Goal: Task Accomplishment & Management: Use online tool/utility

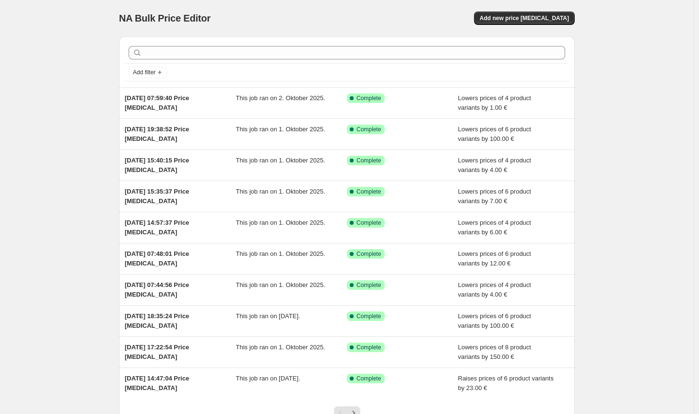
click at [567, 27] on div "NA Bulk Price Editor. This page is ready NA Bulk Price Editor Add new price [ME…" at bounding box center [347, 18] width 456 height 36
click at [566, 25] on div "NA Bulk Price Editor. This page is ready NA Bulk Price Editor Add new price [ME…" at bounding box center [347, 18] width 456 height 36
click at [562, 18] on span "Add new price [MEDICAL_DATA]" at bounding box center [524, 18] width 89 height 8
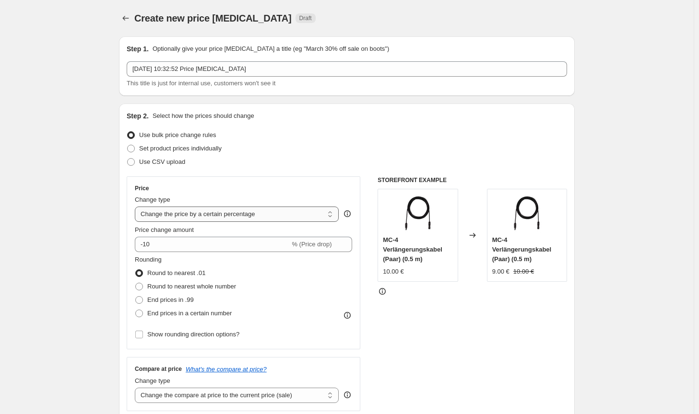
click at [264, 213] on select "Change the price to a certain amount Change the price by a certain amount Chang…" at bounding box center [237, 214] width 204 height 15
select select "by"
click at [137, 207] on select "Change the price to a certain amount Change the price by a certain amount Chang…" at bounding box center [237, 214] width 204 height 15
type input "-10.00"
click at [185, 283] on span "Round to nearest whole number" at bounding box center [191, 286] width 89 height 7
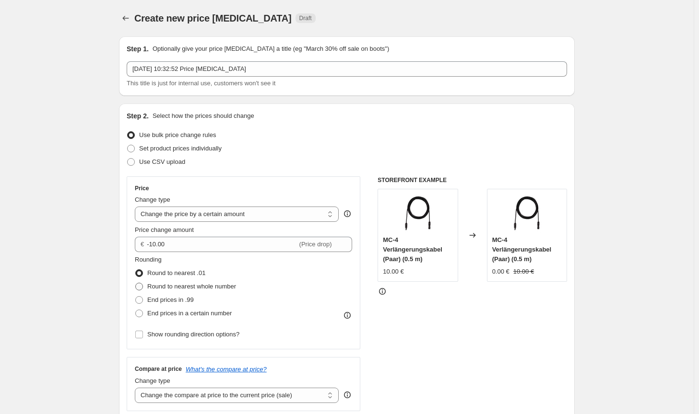
click at [136, 283] on input "Round to nearest whole number" at bounding box center [135, 283] width 0 height 0
radio input "true"
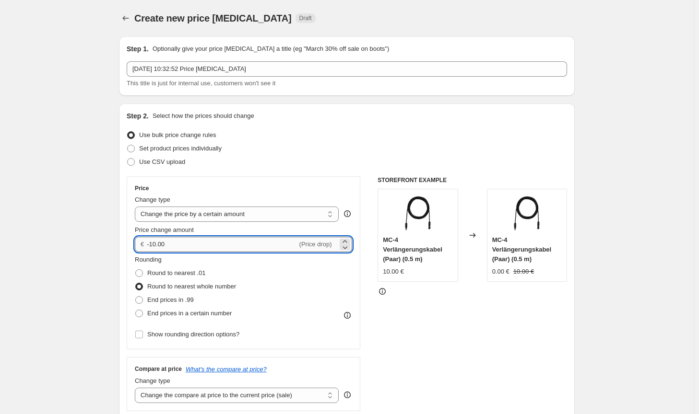
drag, startPoint x: 184, startPoint y: 244, endPoint x: 152, endPoint y: 243, distance: 32.1
click at [152, 243] on input "-10.00" at bounding box center [222, 244] width 150 height 15
type input "-200.00"
click at [468, 393] on div "STOREFRONT EXAMPLE MC-4 Verlängerungskabel (Paar) (0.5 m) 10.00 € Changed to MC…" at bounding box center [471, 294] width 189 height 235
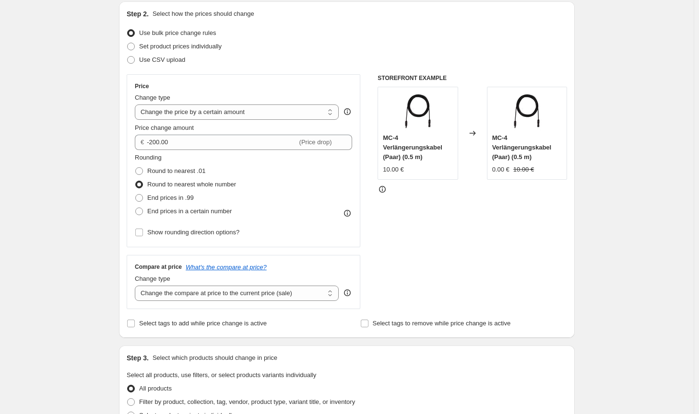
scroll to position [144, 0]
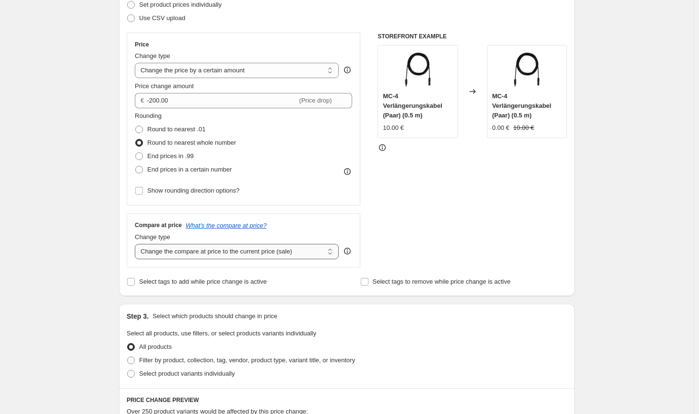
click at [284, 253] on select "Change the compare at price to the current price (sale) Change the compare at p…" at bounding box center [237, 251] width 204 height 15
select select "no_change"
click at [137, 244] on select "Change the compare at price to the current price (sale) Change the compare at p…" at bounding box center [237, 251] width 204 height 15
click at [230, 355] on label "Filter by product, collection, tag, vendor, product type, variant title, or inv…" at bounding box center [241, 360] width 228 height 13
click at [128, 357] on input "Filter by product, collection, tag, vendor, product type, variant title, or inv…" at bounding box center [127, 357] width 0 height 0
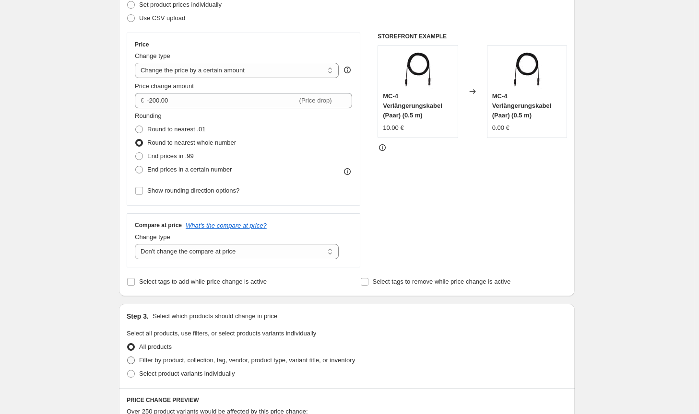
radio input "true"
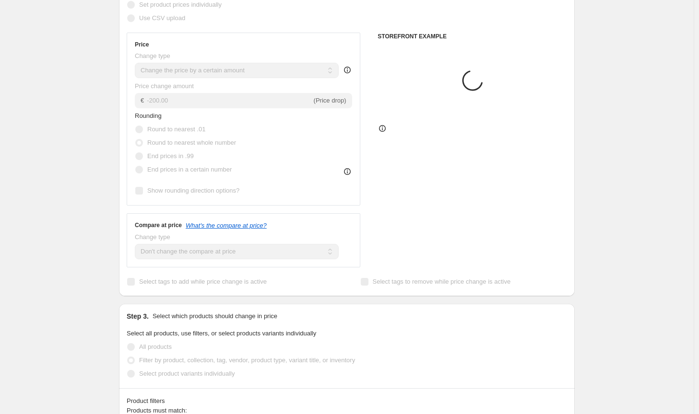
scroll to position [288, 0]
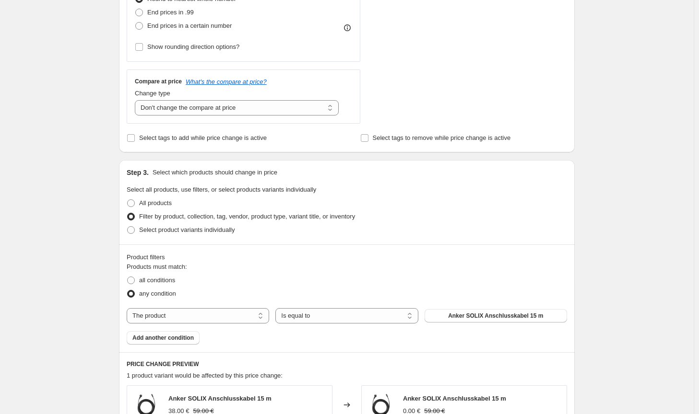
click at [476, 325] on div "Products must match: all conditions any condition The product The product's col…" at bounding box center [347, 303] width 440 height 83
click at [478, 320] on button "Anker SOLIX Anschlusskabel 15 m" at bounding box center [496, 315] width 142 height 13
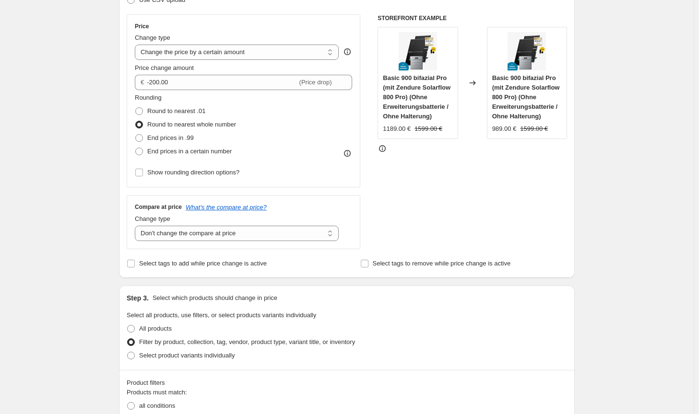
scroll to position [144, 0]
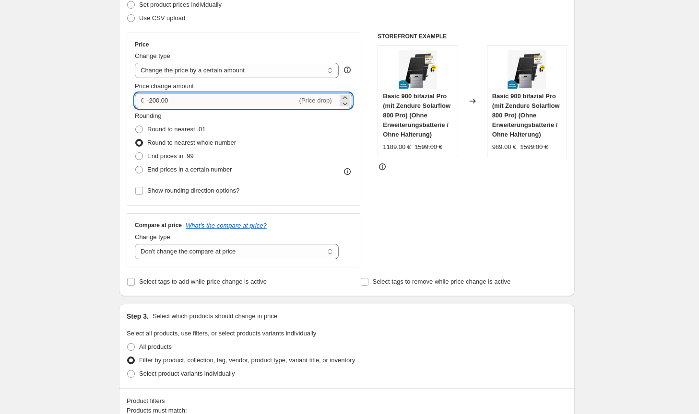
click at [154, 97] on input "-200.00" at bounding box center [222, 100] width 150 height 15
drag, startPoint x: 158, startPoint y: 97, endPoint x: 152, endPoint y: 97, distance: 5.8
click at [152, 97] on input "-200.00" at bounding box center [222, 100] width 150 height 15
type input "-190.00"
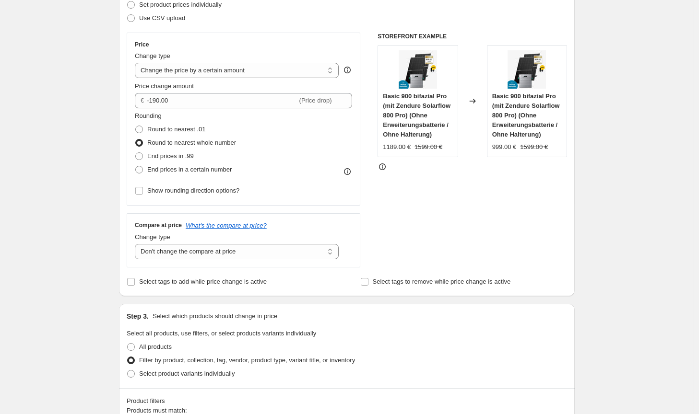
click at [542, 235] on div "STOREFRONT EXAMPLE Basic 900 bifazial Pro (mit Zendure Solarflow 800 Pro) (Ohne…" at bounding box center [471, 150] width 189 height 235
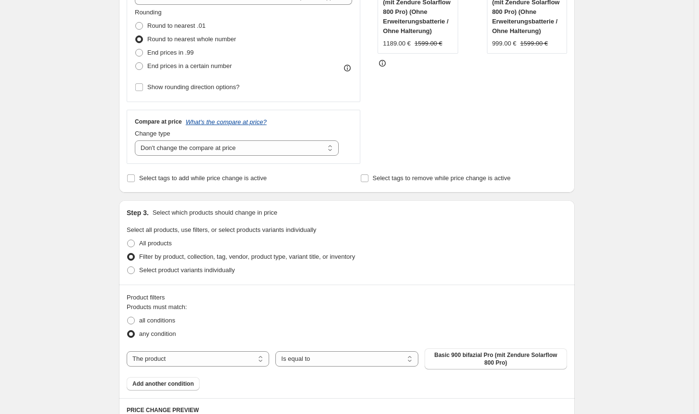
scroll to position [288, 0]
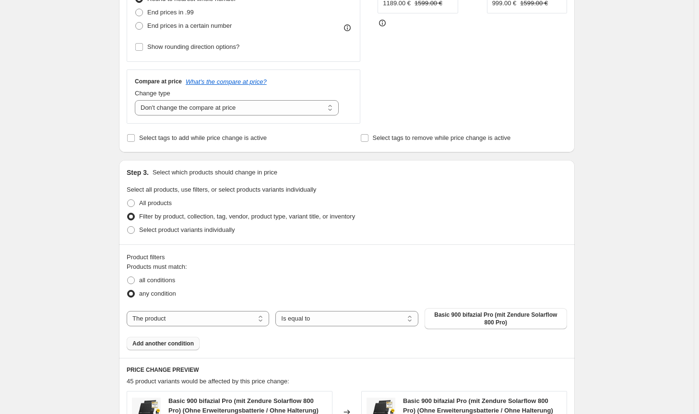
click at [172, 347] on span "Add another condition" at bounding box center [162, 344] width 61 height 8
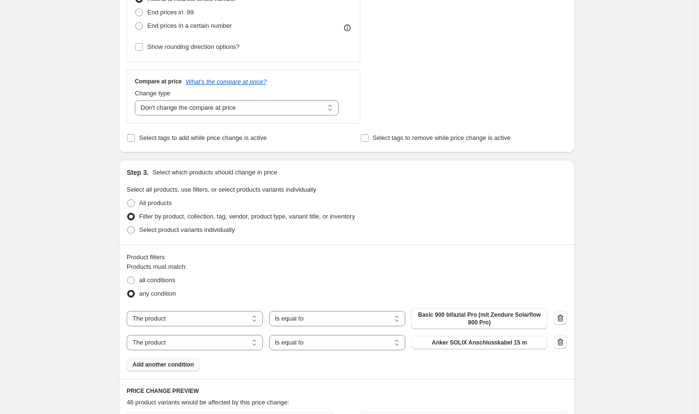
click at [482, 339] on div "The product The product's collection The product's tag The product's vendor The…" at bounding box center [337, 342] width 421 height 15
click at [482, 339] on button "Anker SOLIX Anschlusskabel 15 m" at bounding box center [479, 342] width 136 height 13
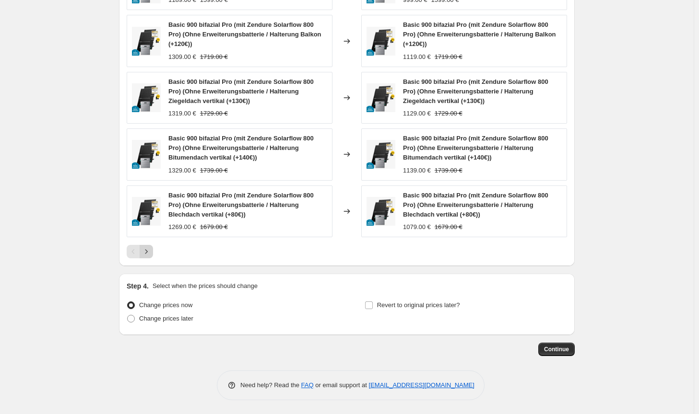
click at [153, 253] on button "Next" at bounding box center [146, 251] width 13 height 13
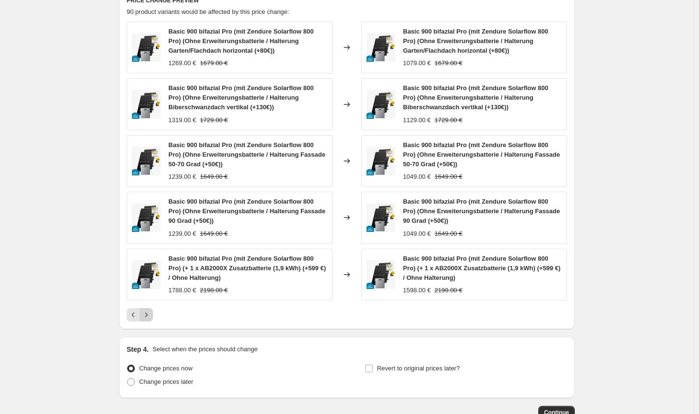
scroll to position [738, 0]
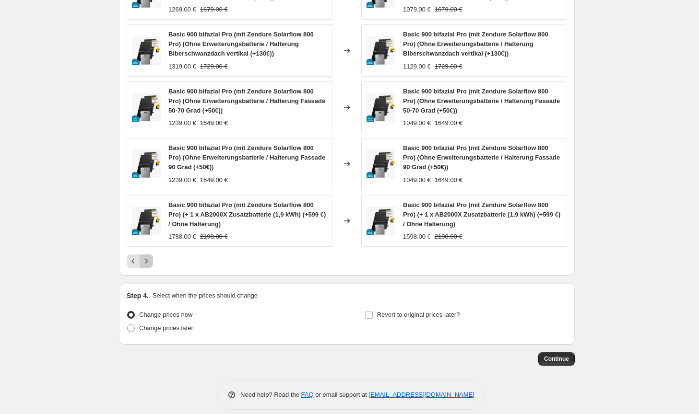
click at [149, 257] on button "Next" at bounding box center [146, 261] width 13 height 13
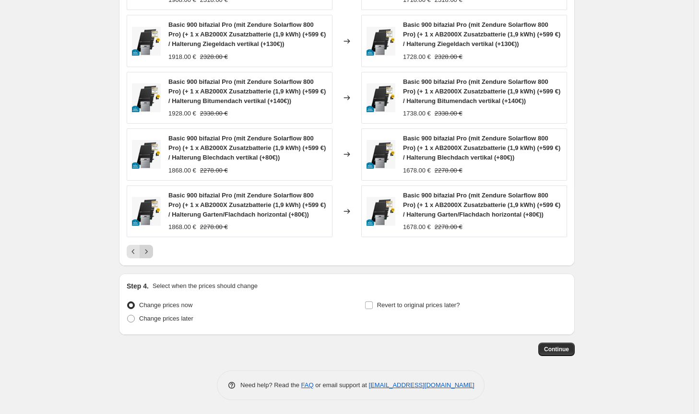
click at [149, 257] on button "Next" at bounding box center [146, 251] width 13 height 13
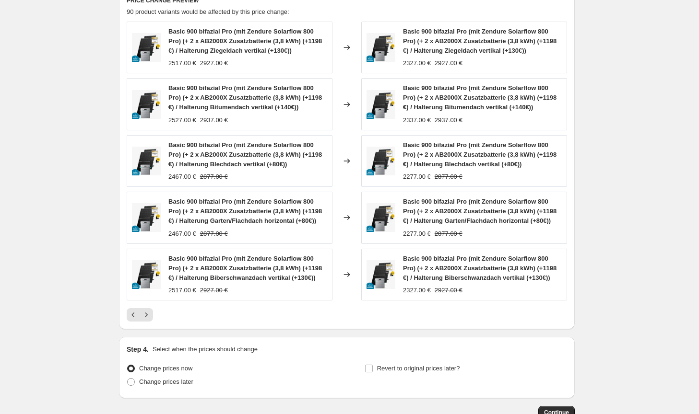
scroll to position [748, 0]
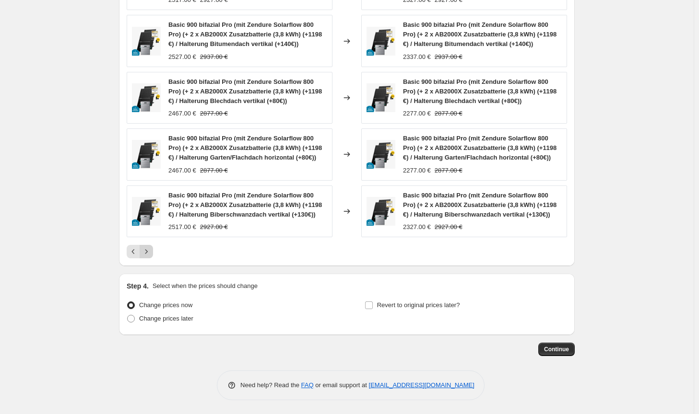
click at [153, 252] on button "Next" at bounding box center [146, 251] width 13 height 13
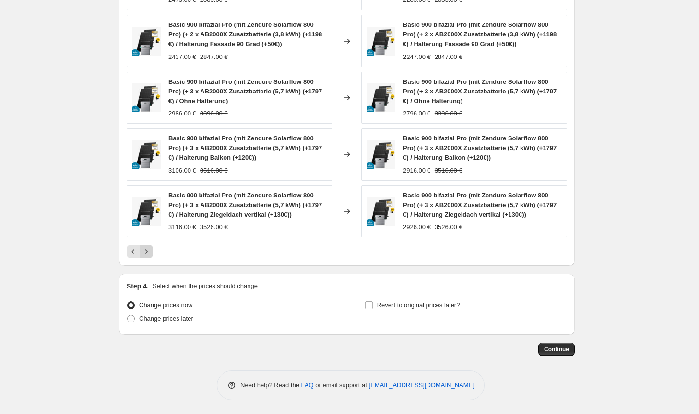
click at [153, 252] on button "Next" at bounding box center [146, 251] width 13 height 13
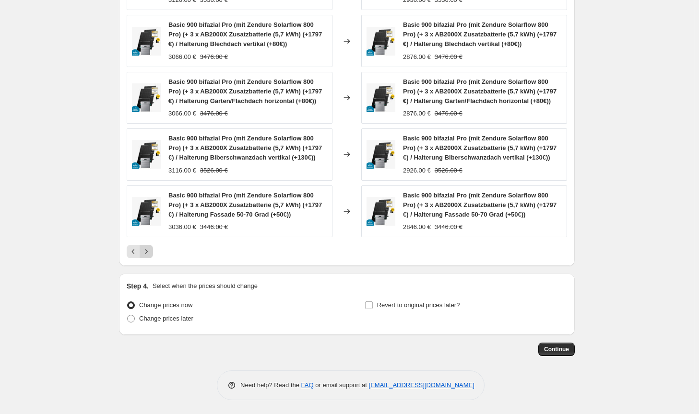
click at [153, 252] on button "Next" at bounding box center [146, 251] width 13 height 13
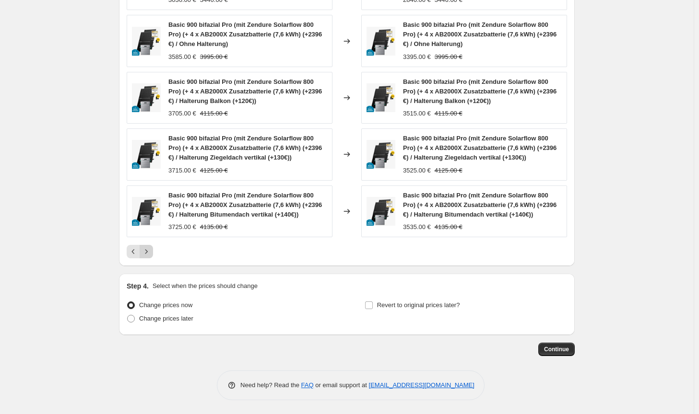
click at [153, 252] on button "Next" at bounding box center [146, 251] width 13 height 13
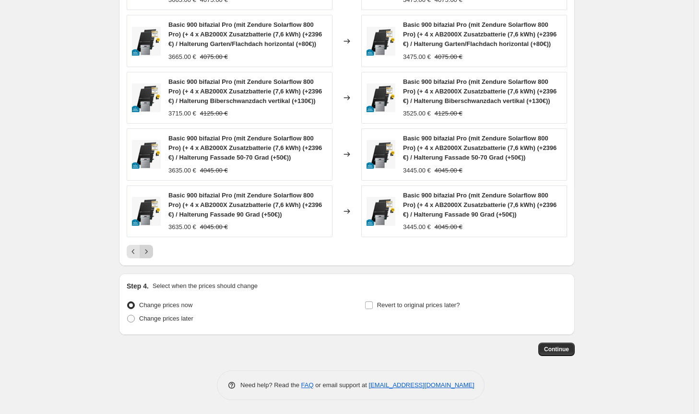
click at [153, 252] on button "Next" at bounding box center [146, 251] width 13 height 13
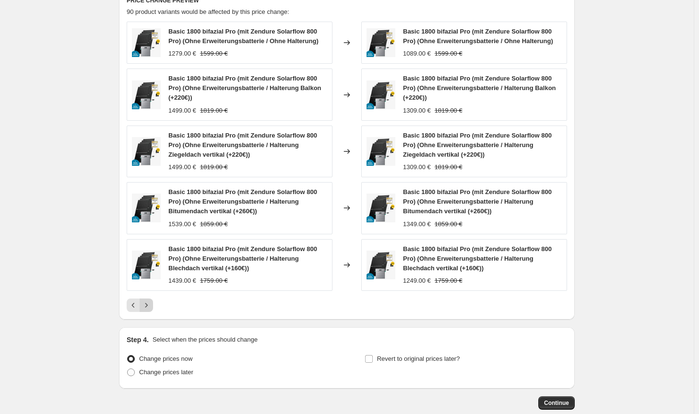
scroll to position [729, 0]
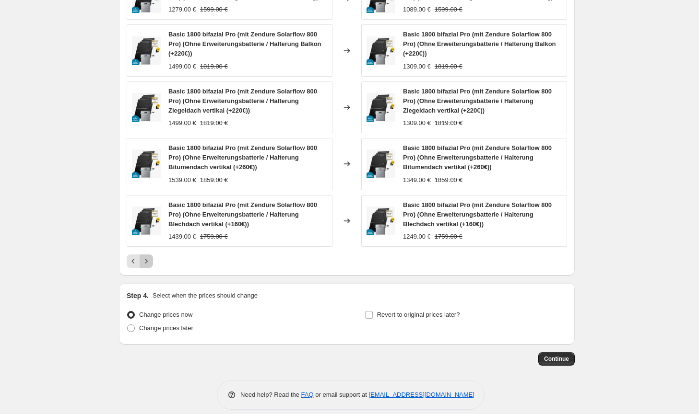
drag, startPoint x: 154, startPoint y: 252, endPoint x: 356, endPoint y: 271, distance: 202.8
click at [356, 271] on div "PRICE CHANGE PREVIEW 90 product variants would be affected by this price change…" at bounding box center [347, 109] width 456 height 331
click at [132, 259] on icon "Previous" at bounding box center [134, 262] width 10 height 10
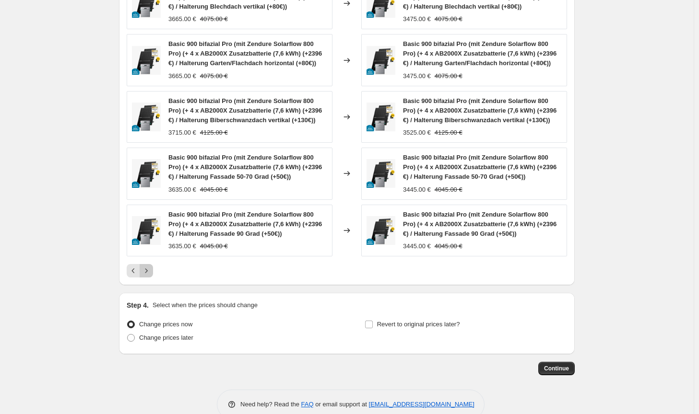
click at [151, 269] on icon "Next" at bounding box center [147, 271] width 10 height 10
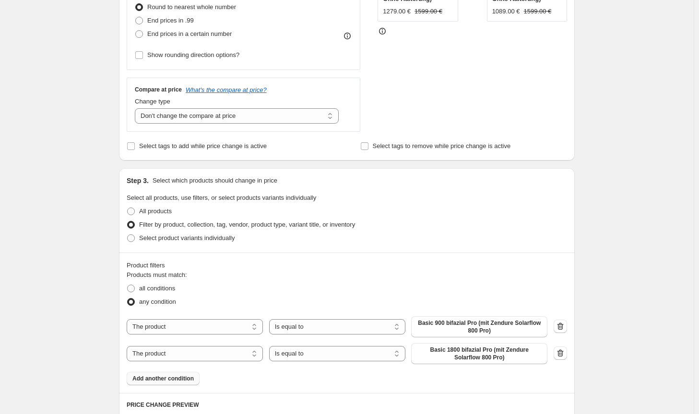
scroll to position [211, 0]
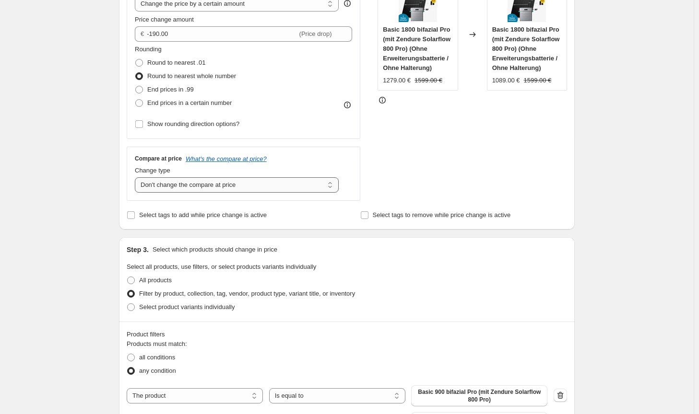
click at [264, 189] on select "Change the compare at price to the current price (sale) Change the compare at p…" at bounding box center [237, 184] width 204 height 15
select select "ep"
click at [137, 177] on select "Change the compare at price to the current price (sale) Change the compare at p…" at bounding box center [237, 184] width 204 height 15
click at [488, 191] on div "STOREFRONT EXAMPLE Basic 1800 bifazial Pro (mit Zendure Solarflow 800 Pro) (Ohn…" at bounding box center [471, 83] width 189 height 235
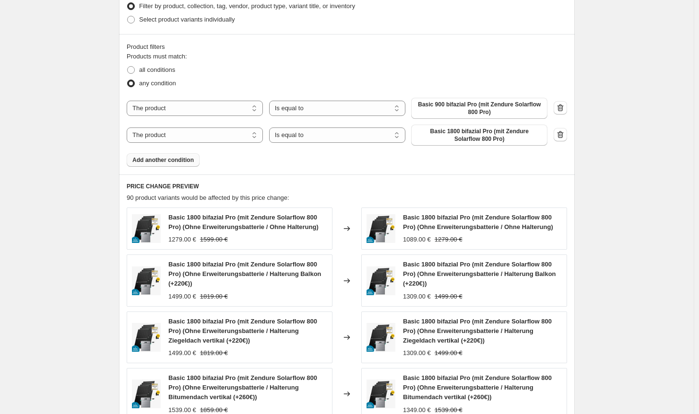
scroll to position [738, 0]
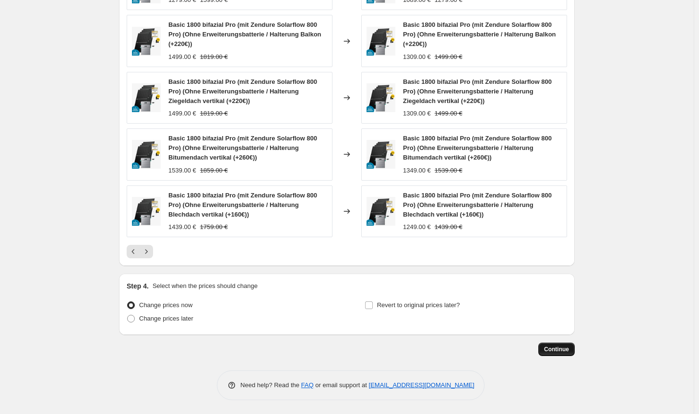
click at [565, 347] on span "Continue" at bounding box center [556, 350] width 25 height 8
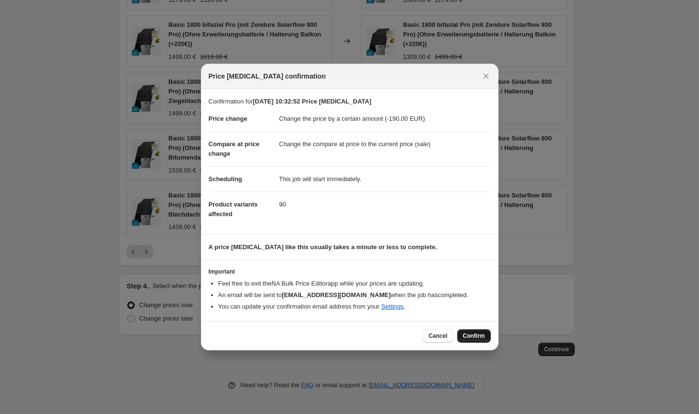
click at [478, 337] on span "Confirm" at bounding box center [474, 336] width 22 height 8
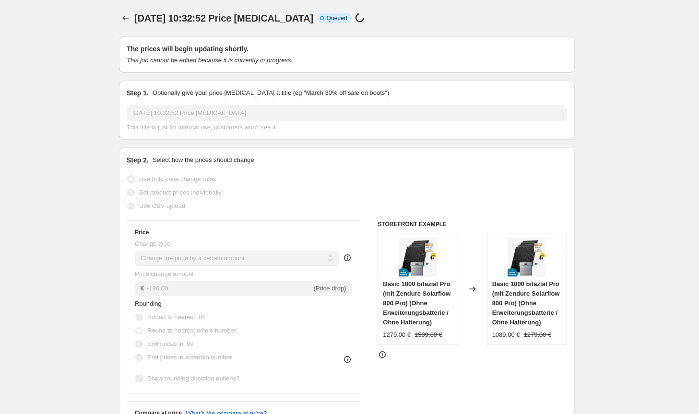
select select "by"
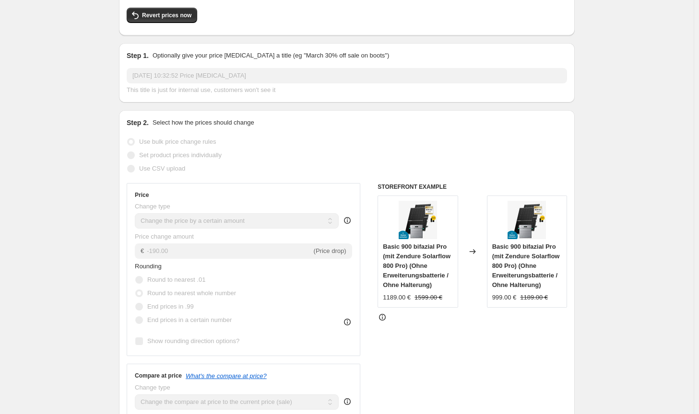
scroll to position [96, 0]
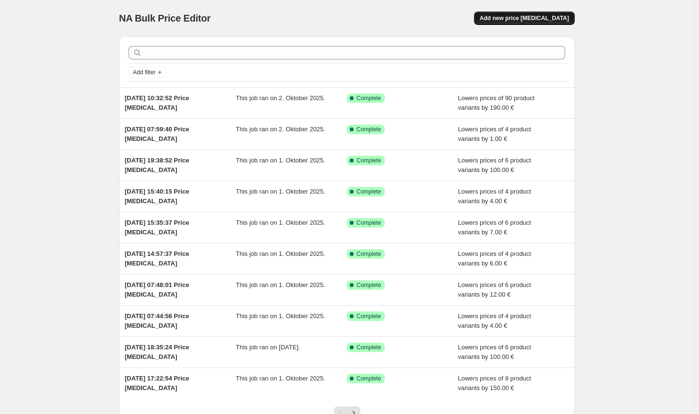
click at [569, 21] on span "Add new price [MEDICAL_DATA]" at bounding box center [524, 18] width 89 height 8
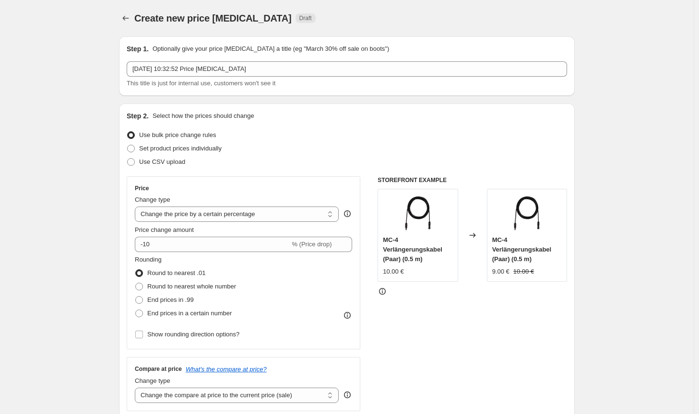
click at [240, 198] on div "Change type" at bounding box center [237, 200] width 204 height 10
click at [240, 220] on select "Change the price to a certain amount Change the price by a certain amount Chang…" at bounding box center [237, 214] width 204 height 15
select select "by"
click at [137, 207] on select "Change the price to a certain amount Change the price by a certain amount Chang…" at bounding box center [237, 214] width 204 height 15
type input "-10.00"
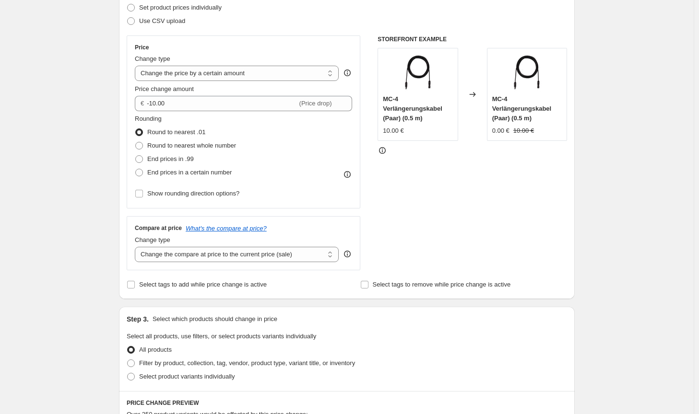
scroll to position [144, 0]
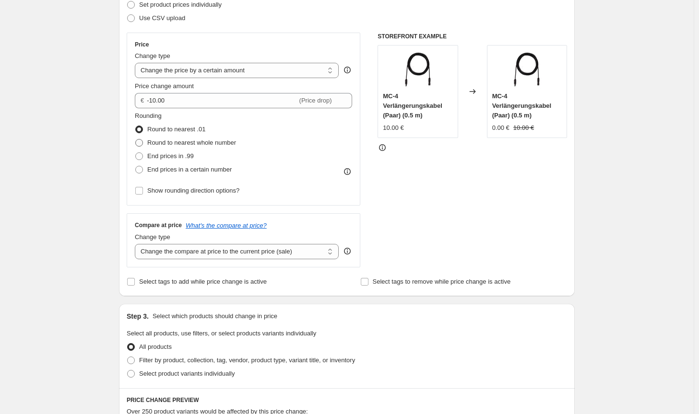
click at [204, 137] on label "Round to nearest whole number" at bounding box center [185, 142] width 101 height 13
click at [136, 139] on input "Round to nearest whole number" at bounding box center [135, 139] width 0 height 0
radio input "true"
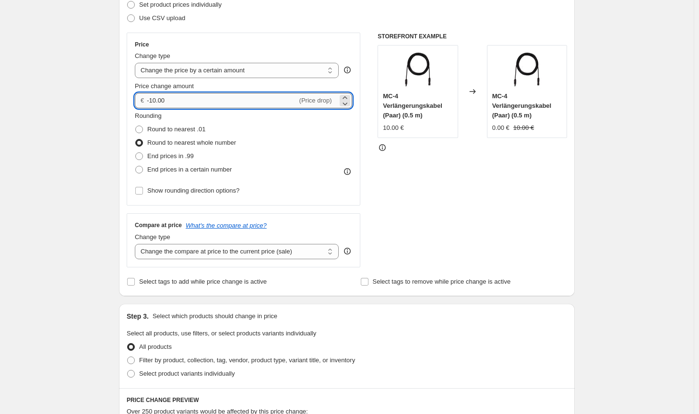
drag, startPoint x: 205, startPoint y: 101, endPoint x: 157, endPoint y: 99, distance: 48.5
click at [157, 99] on input "-10.00" at bounding box center [222, 100] width 150 height 15
type input "-100.00"
click at [520, 221] on div "STOREFRONT EXAMPLE MC-4 Verlängerungskabel (Paar) (0.5 m) 10.00 € Changed to MC…" at bounding box center [471, 150] width 189 height 235
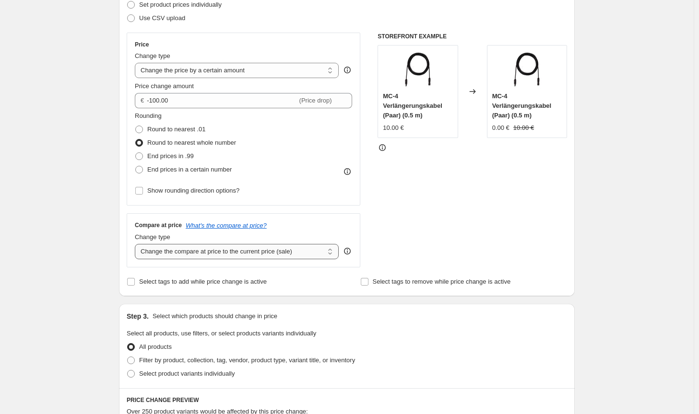
click at [309, 254] on select "Change the compare at price to the current price (sale) Change the compare at p…" at bounding box center [237, 251] width 204 height 15
click at [137, 244] on select "Change the compare at price to the current price (sale) Change the compare at p…" at bounding box center [237, 251] width 204 height 15
click at [449, 224] on div "STOREFRONT EXAMPLE MC-4 Verlängerungskabel (Paar) (0.5 m) 10.00 € Changed to MC…" at bounding box center [471, 150] width 189 height 235
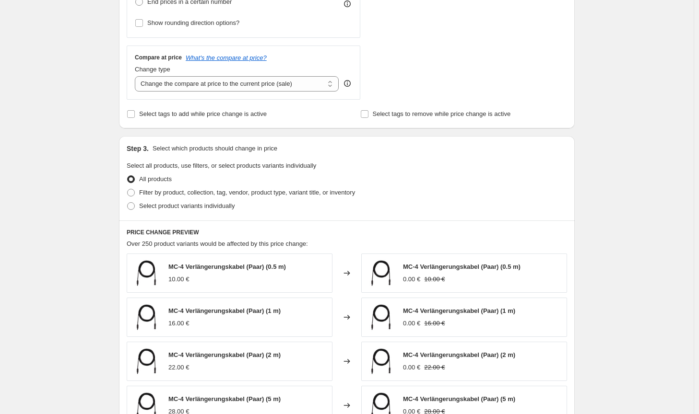
scroll to position [384, 0]
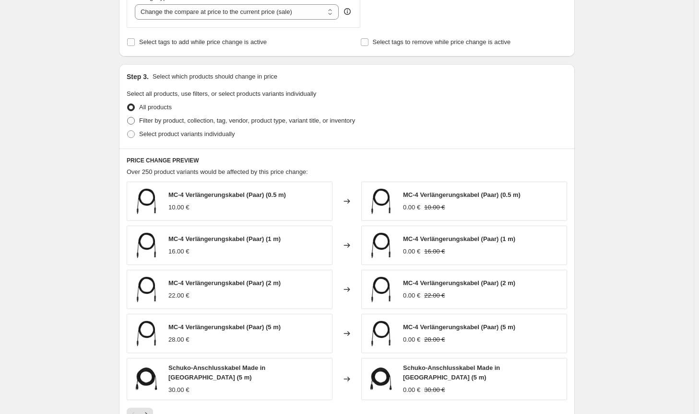
click at [319, 118] on span "Filter by product, collection, tag, vendor, product type, variant title, or inv…" at bounding box center [247, 120] width 216 height 7
click at [128, 118] on input "Filter by product, collection, tag, vendor, product type, variant title, or inv…" at bounding box center [127, 117] width 0 height 0
radio input "true"
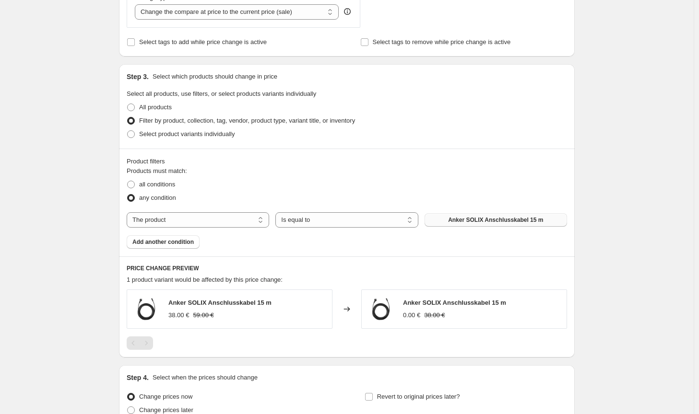
click at [504, 220] on span "Anker SOLIX Anschlusskabel 15 m" at bounding box center [495, 220] width 95 height 8
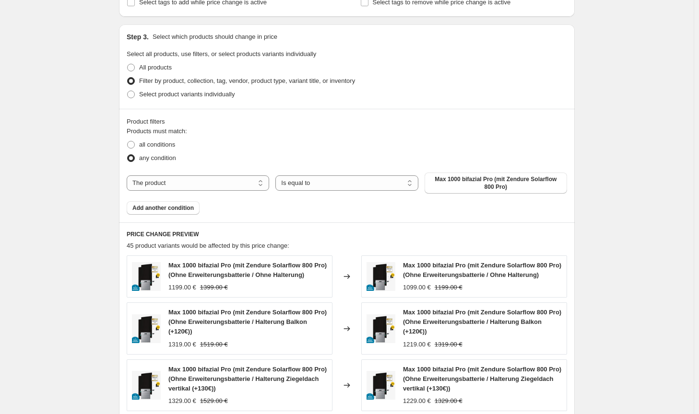
scroll to position [711, 0]
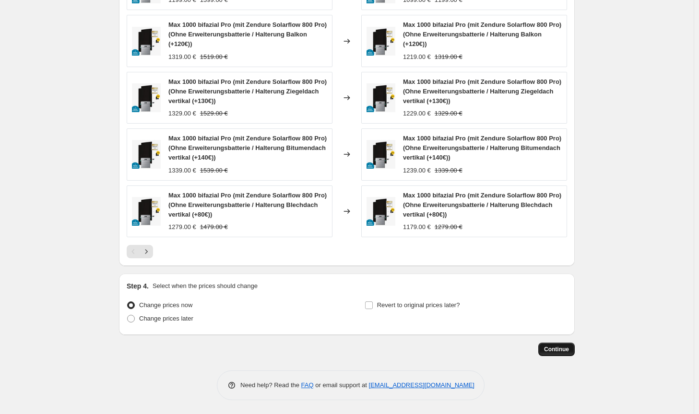
click at [563, 350] on span "Continue" at bounding box center [556, 350] width 25 height 8
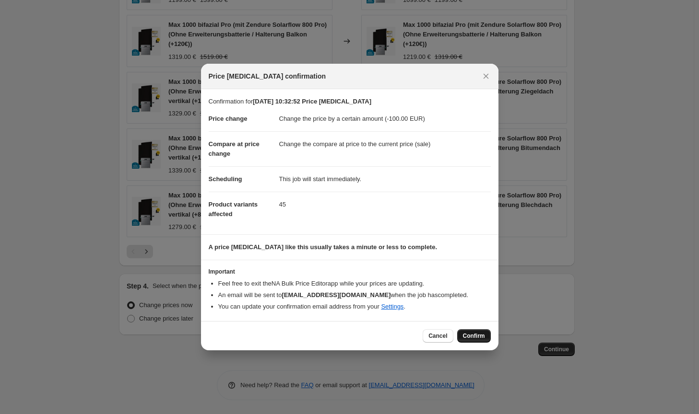
click at [483, 338] on span "Confirm" at bounding box center [474, 336] width 22 height 8
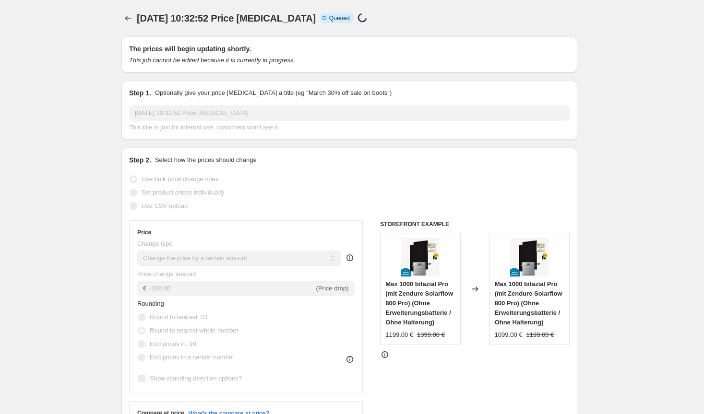
select select "by"
